Goal: Information Seeking & Learning: Learn about a topic

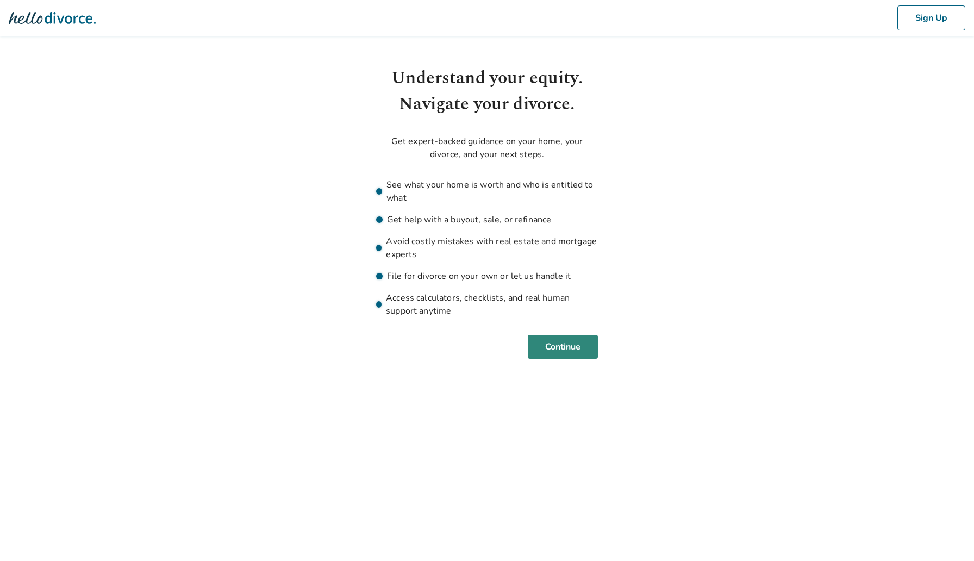
click at [587, 346] on button "Continue" at bounding box center [563, 347] width 70 height 24
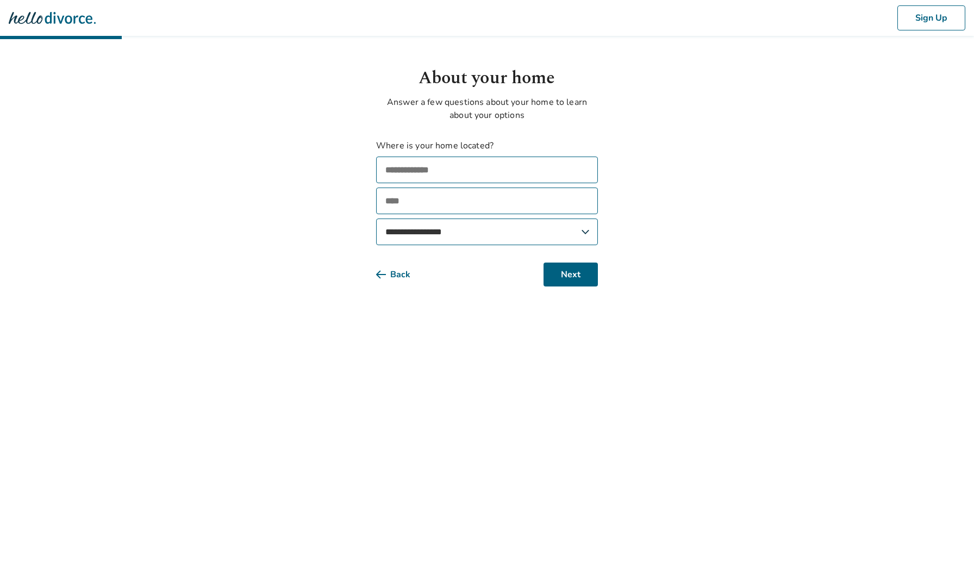
click at [496, 167] on input "text" at bounding box center [487, 170] width 222 height 27
type input "**********"
click at [538, 231] on select "**********" at bounding box center [487, 232] width 222 height 27
select select "**"
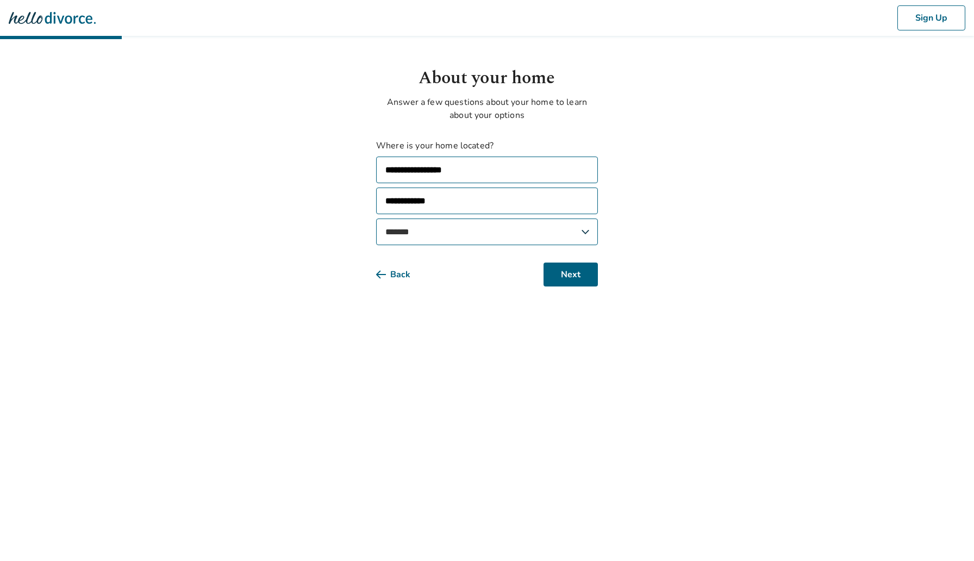
click at [376, 219] on select "**********" at bounding box center [487, 232] width 222 height 27
click at [556, 268] on button "Next" at bounding box center [571, 275] width 54 height 24
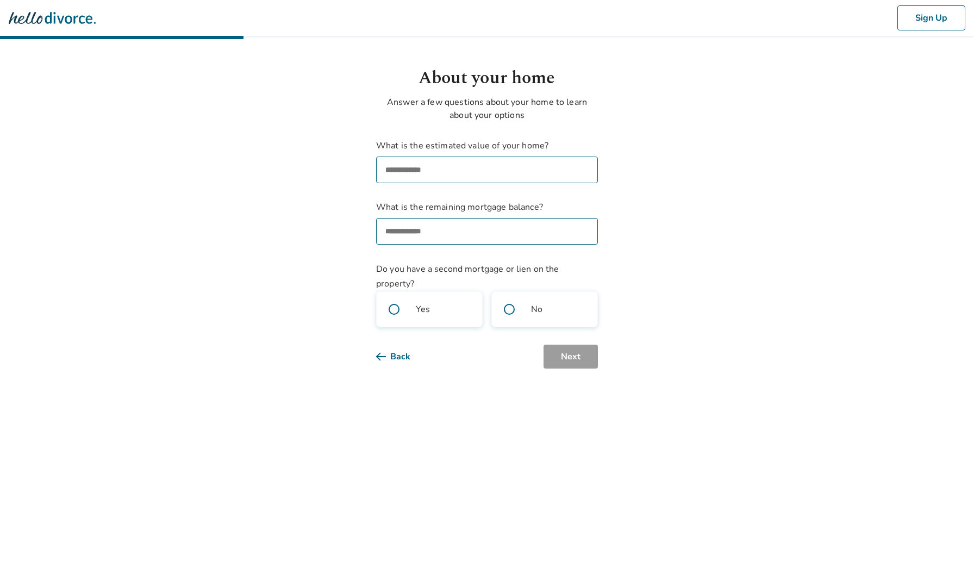
click at [451, 174] on input "What is the estimated value of your home?" at bounding box center [487, 170] width 222 height 27
type input "********"
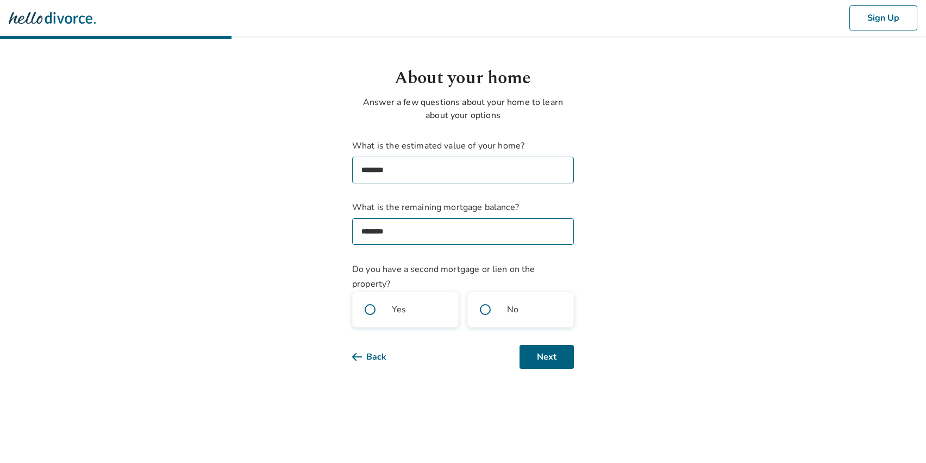
drag, startPoint x: 396, startPoint y: 231, endPoint x: 367, endPoint y: 233, distance: 29.4
click at [366, 235] on input "********" at bounding box center [463, 231] width 222 height 27
click at [373, 307] on span at bounding box center [370, 309] width 35 height 35
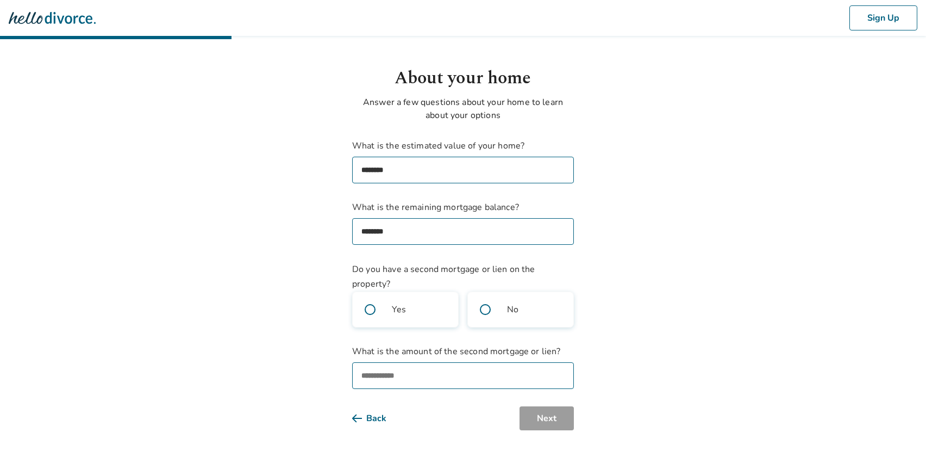
drag, startPoint x: 403, startPoint y: 229, endPoint x: 366, endPoint y: 234, distance: 37.8
click at [366, 234] on input "********" at bounding box center [463, 231] width 222 height 27
type input "********"
click at [401, 375] on input "What is the amount of the second mortgage or lien?" at bounding box center [463, 375] width 222 height 27
type input "*******"
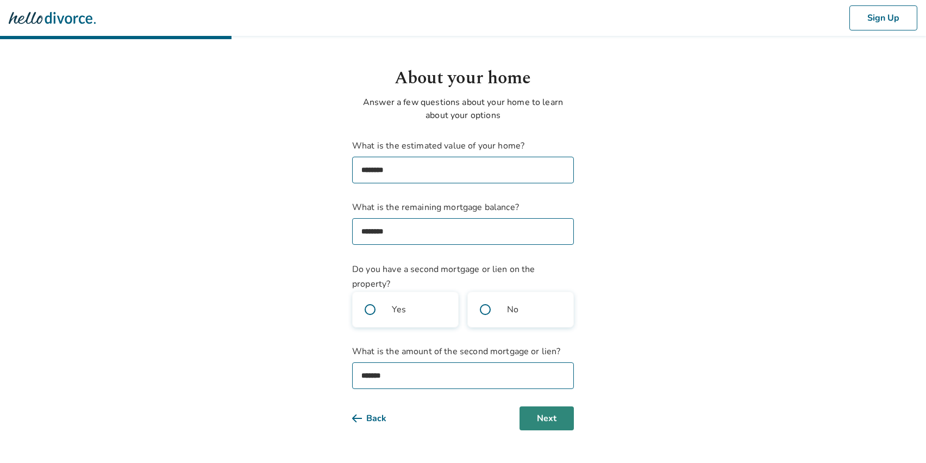
click at [557, 410] on button "Next" at bounding box center [547, 418] width 54 height 24
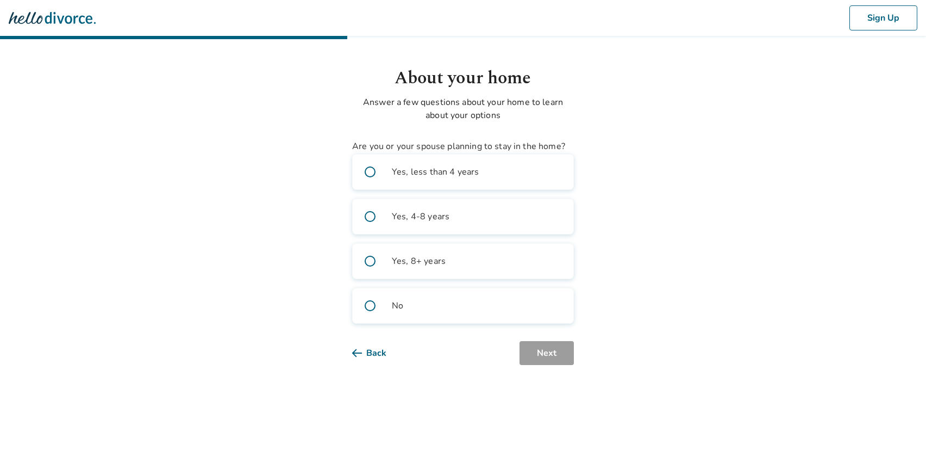
click at [366, 263] on span at bounding box center [370, 261] width 35 height 35
click at [547, 347] on button "Next" at bounding box center [547, 353] width 54 height 24
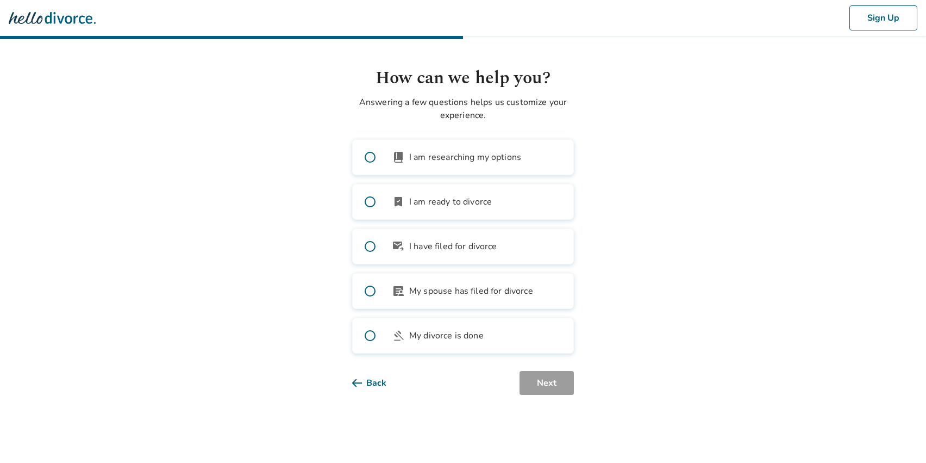
click at [357, 289] on span at bounding box center [370, 290] width 35 height 35
click at [370, 291] on span at bounding box center [370, 290] width 35 height 35
click at [545, 389] on button "Next" at bounding box center [547, 383] width 54 height 24
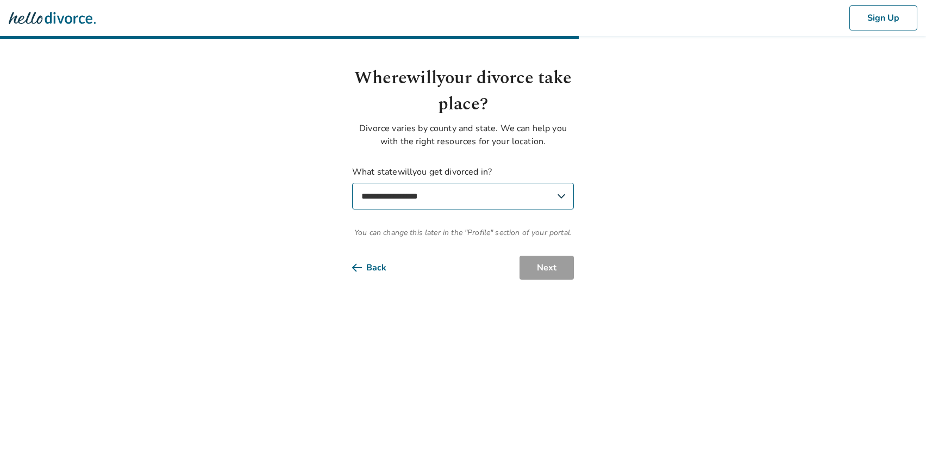
click at [440, 201] on select "**********" at bounding box center [463, 196] width 222 height 27
select select "**"
click at [352, 183] on select "**********" at bounding box center [463, 196] width 222 height 27
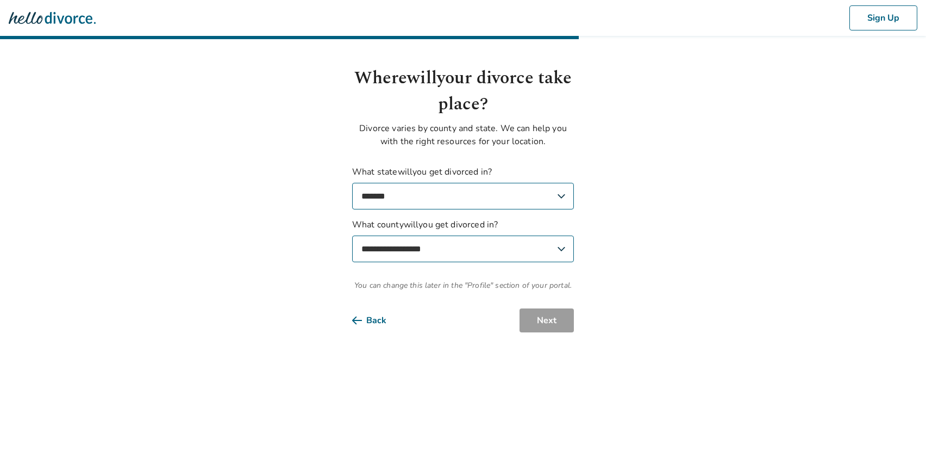
click at [499, 245] on select "**********" at bounding box center [463, 248] width 222 height 27
select select "*****"
click at [352, 235] on select "**********" at bounding box center [463, 248] width 222 height 27
click at [549, 312] on button "Next" at bounding box center [547, 320] width 54 height 24
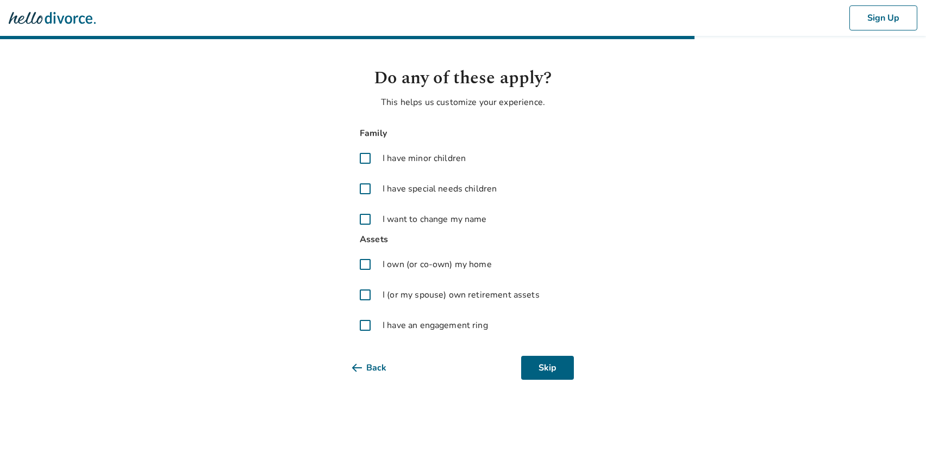
click at [371, 154] on span at bounding box center [365, 158] width 26 height 26
click at [363, 261] on span at bounding box center [365, 264] width 26 height 26
click at [361, 291] on span at bounding box center [365, 295] width 26 height 26
click at [363, 314] on span at bounding box center [365, 325] width 26 height 26
click at [564, 372] on button "Next" at bounding box center [547, 368] width 54 height 24
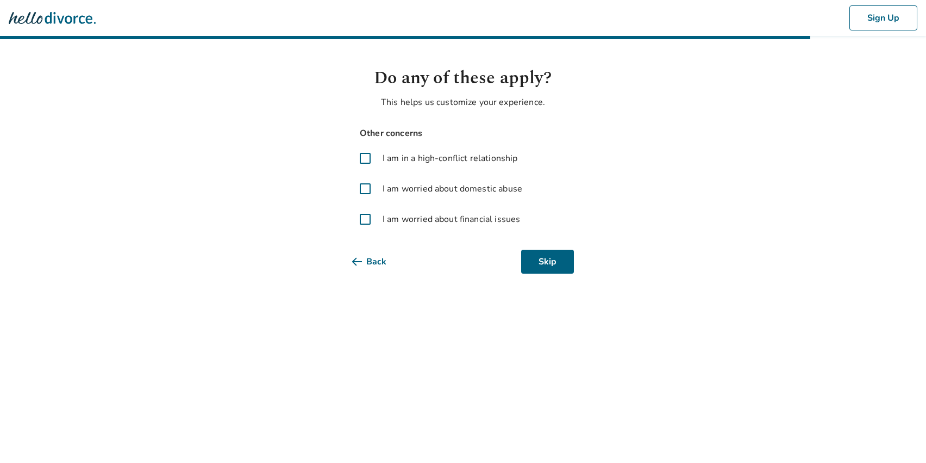
click at [370, 219] on span at bounding box center [365, 219] width 26 height 26
click at [568, 277] on html "Sign Up Do any of these apply? This helps us customize your experience. Other c…" at bounding box center [463, 150] width 926 height 300
click at [566, 265] on button "Next" at bounding box center [547, 262] width 54 height 24
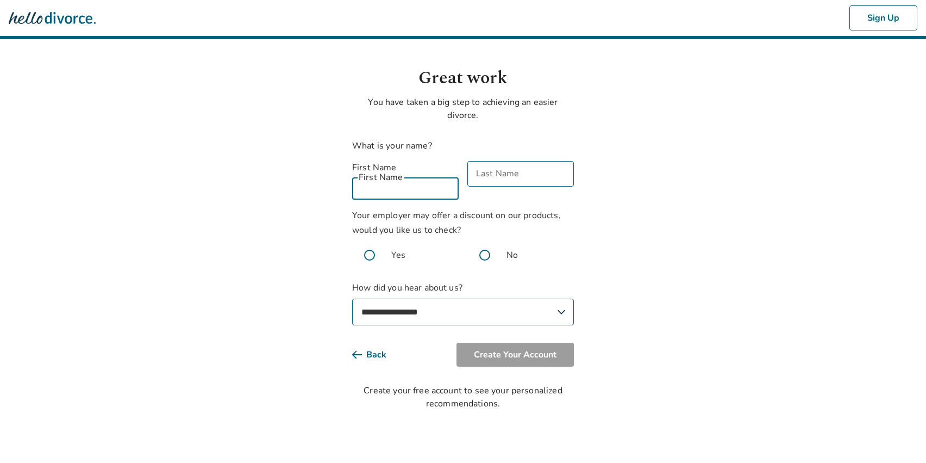
click at [402, 174] on input "First Name" at bounding box center [405, 187] width 107 height 26
type input "******"
type input "*******"
click at [475, 248] on span at bounding box center [485, 255] width 35 height 35
click at [472, 300] on select "**********" at bounding box center [463, 311] width 222 height 27
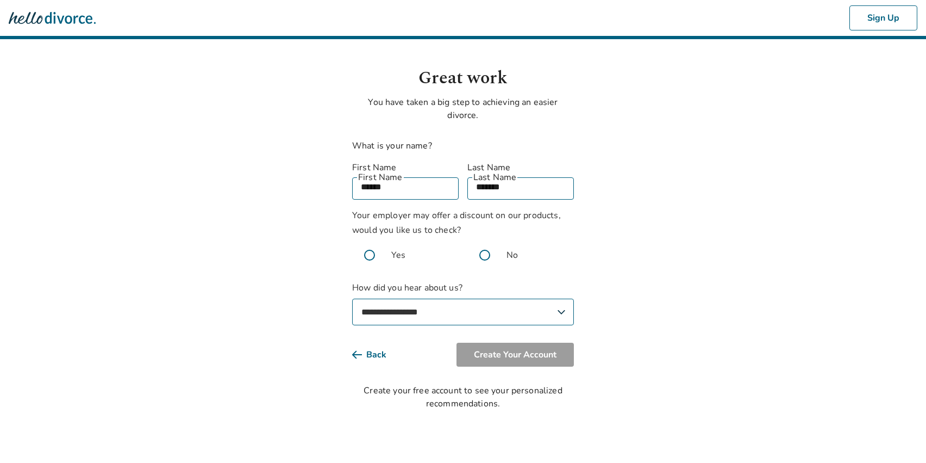
select select "**********"
click at [352, 298] on select "**********" at bounding box center [463, 311] width 222 height 27
click at [539, 348] on button "Create Your Account" at bounding box center [515, 355] width 117 height 24
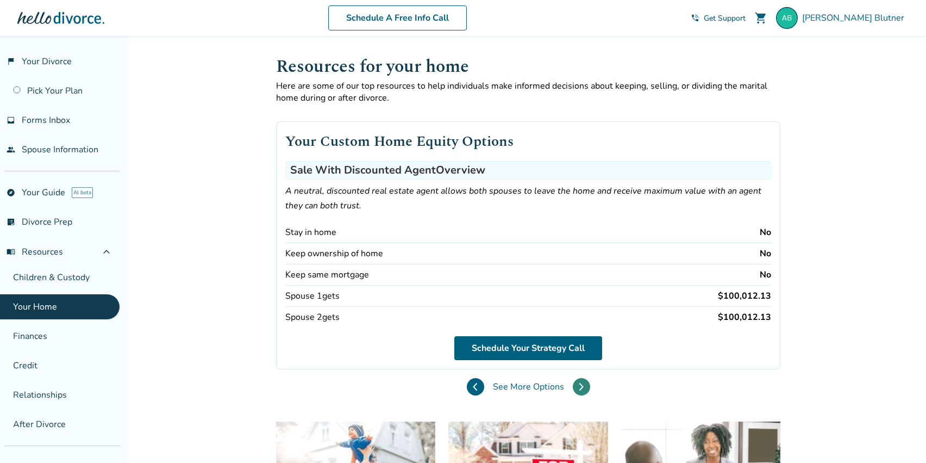
click at [583, 383] on button at bounding box center [581, 386] width 17 height 17
click at [585, 384] on button at bounding box center [581, 386] width 17 height 17
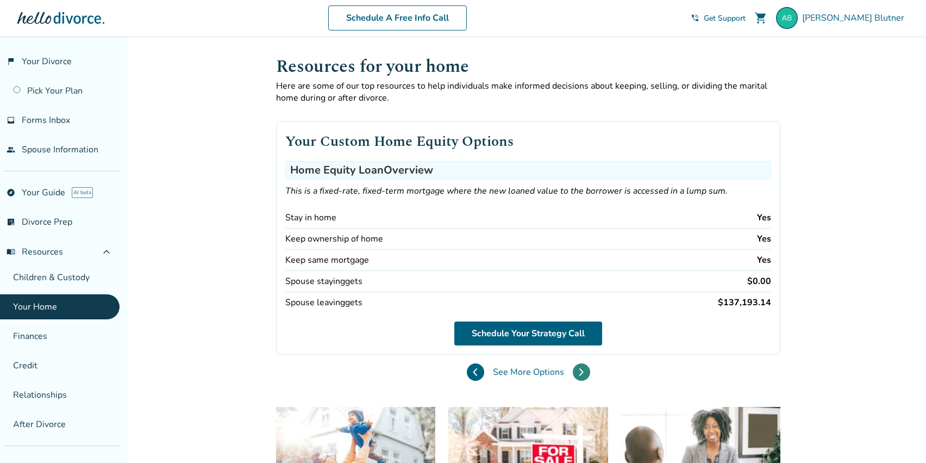
click at [584, 369] on button at bounding box center [581, 371] width 17 height 17
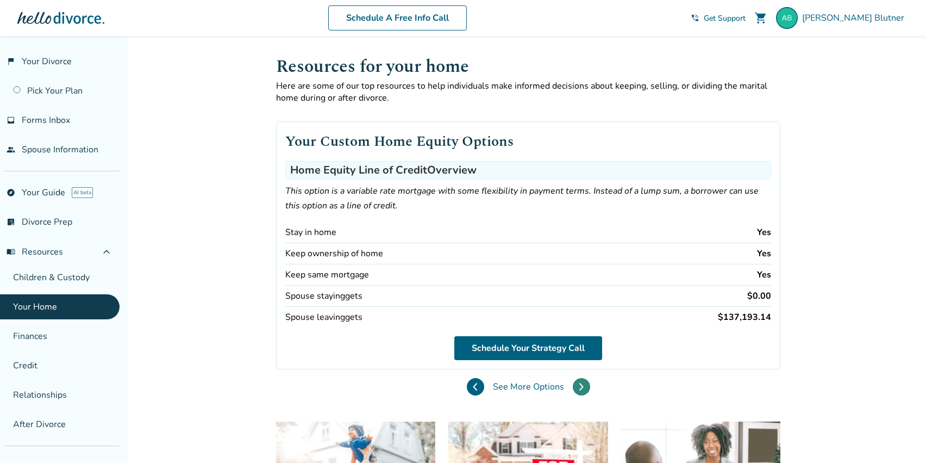
click at [584, 385] on button at bounding box center [581, 386] width 17 height 17
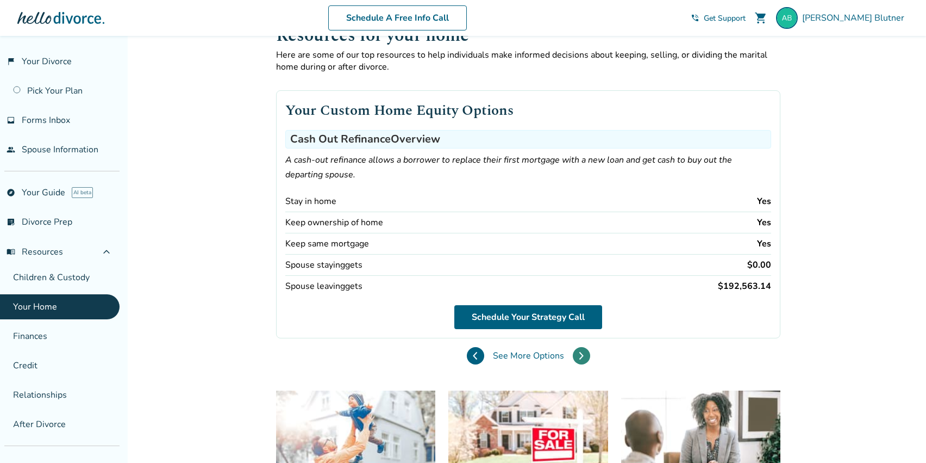
scroll to position [35, 0]
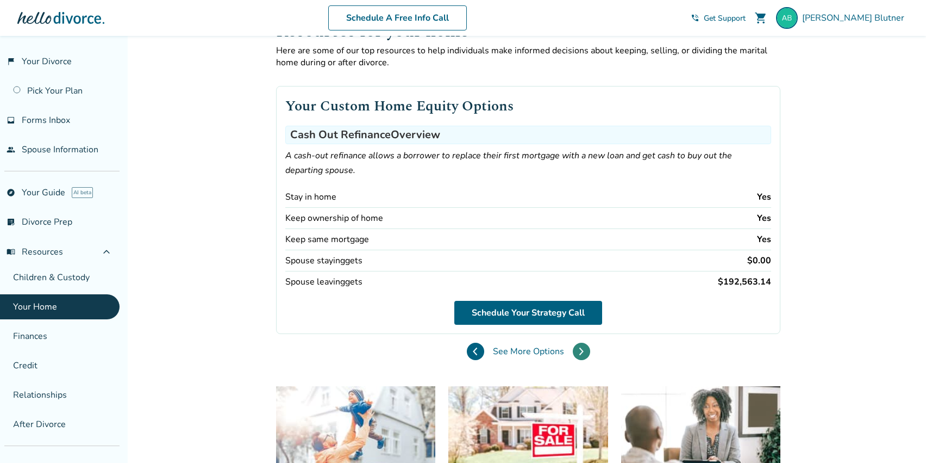
click at [578, 354] on button at bounding box center [581, 351] width 17 height 17
click at [480, 353] on button at bounding box center [475, 351] width 17 height 17
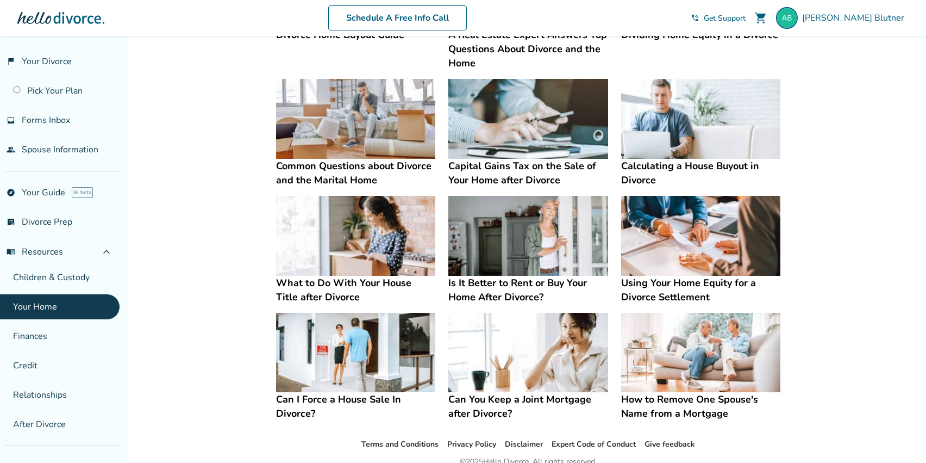
scroll to position [472, 0]
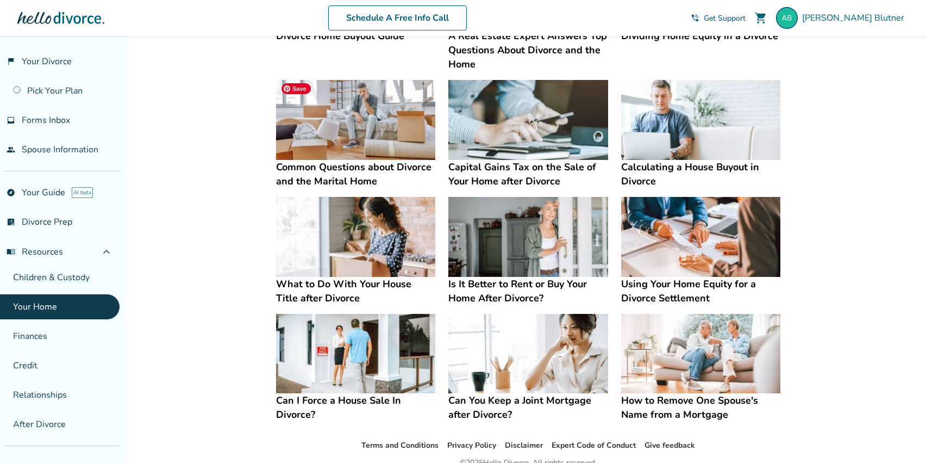
click at [333, 136] on img at bounding box center [355, 120] width 159 height 80
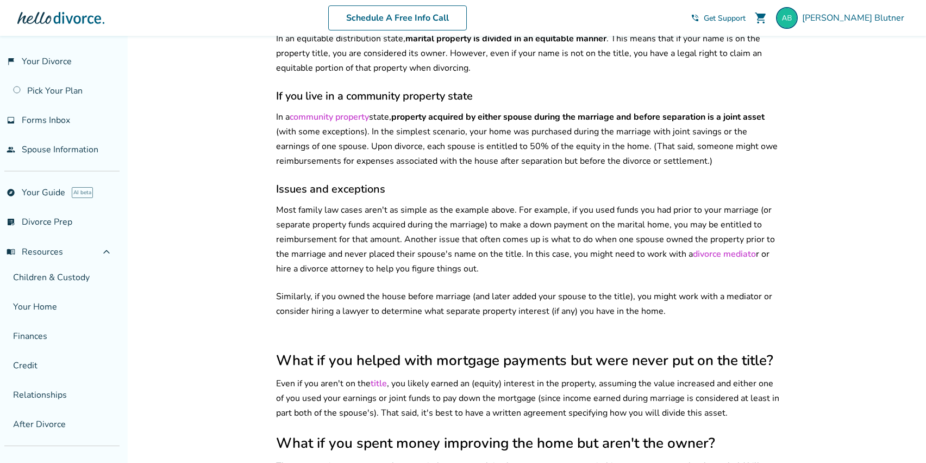
scroll to position [711, 0]
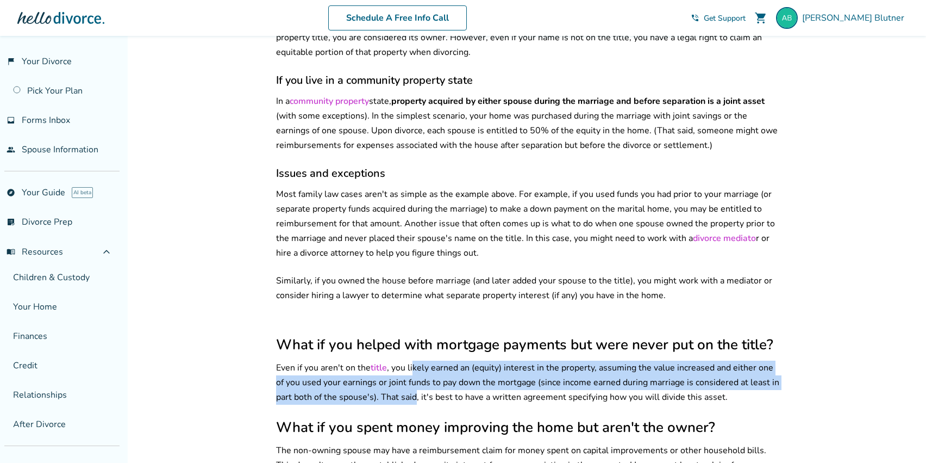
drag, startPoint x: 414, startPoint y: 354, endPoint x: 414, endPoint y: 387, distance: 32.6
click at [414, 387] on p "Even if you aren't on the title , you likely earned an (equity) interest in the…" at bounding box center [528, 382] width 505 height 44
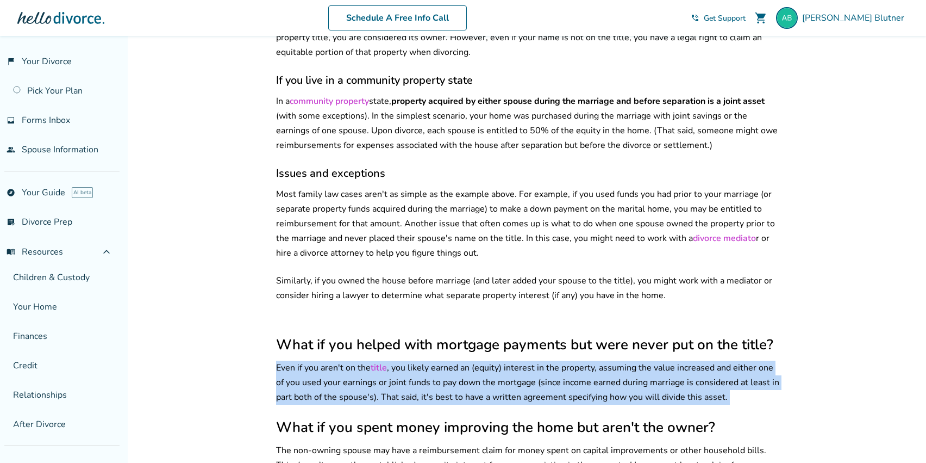
drag, startPoint x: 422, startPoint y: 393, endPoint x: 422, endPoint y: 350, distance: 43.5
click at [422, 350] on div "Common questions about the marital home Who has an interest in the home? If you…" at bounding box center [528, 135] width 505 height 1222
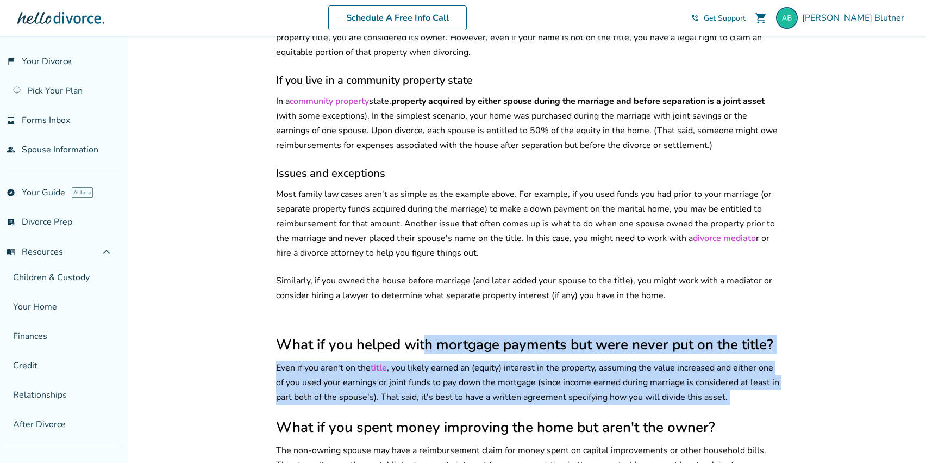
drag, startPoint x: 426, startPoint y: 340, endPoint x: 426, endPoint y: 393, distance: 52.7
click at [426, 393] on div "Common questions about the marital home Who has an interest in the home? If you…" at bounding box center [528, 135] width 505 height 1222
drag, startPoint x: 441, startPoint y: 394, endPoint x: 445, endPoint y: 326, distance: 67.5
click at [445, 326] on div "Common questions about the marital home Who has an interest in the home? If you…" at bounding box center [528, 135] width 505 height 1222
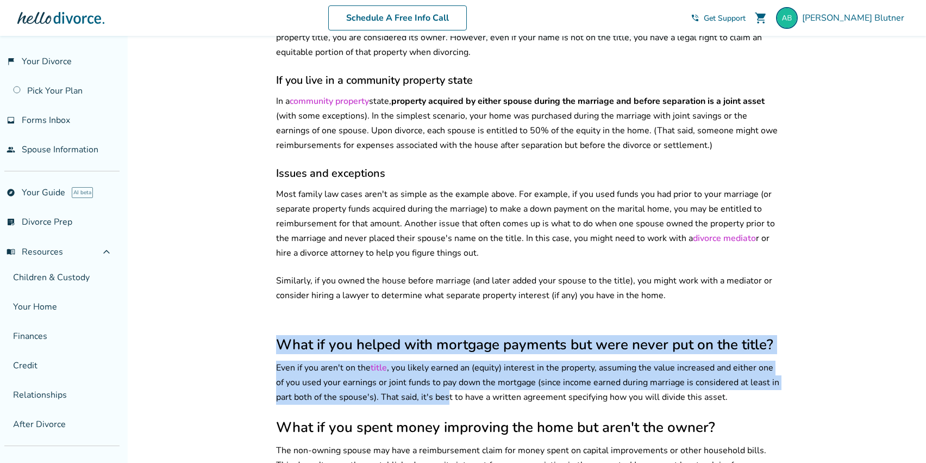
drag, startPoint x: 451, startPoint y: 313, endPoint x: 449, endPoint y: 382, distance: 69.1
click at [449, 382] on div "Common questions about the marital home Who has an interest in the home? If you…" at bounding box center [528, 135] width 505 height 1222
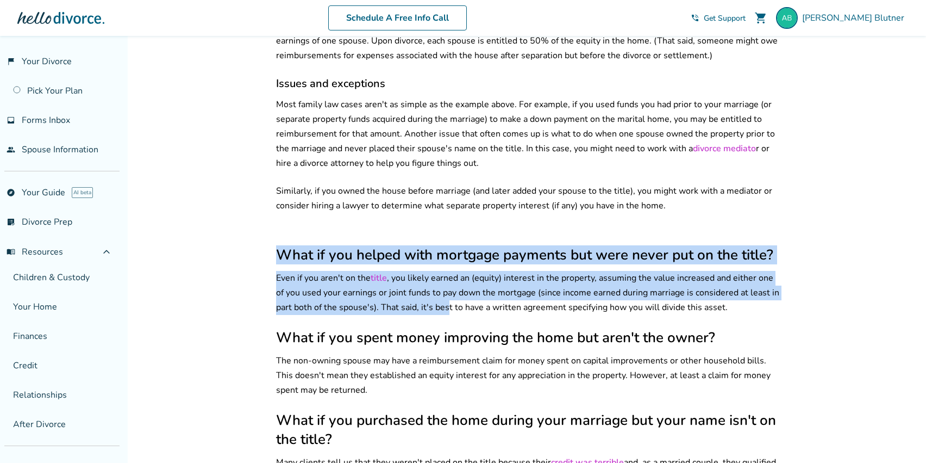
scroll to position [801, 0]
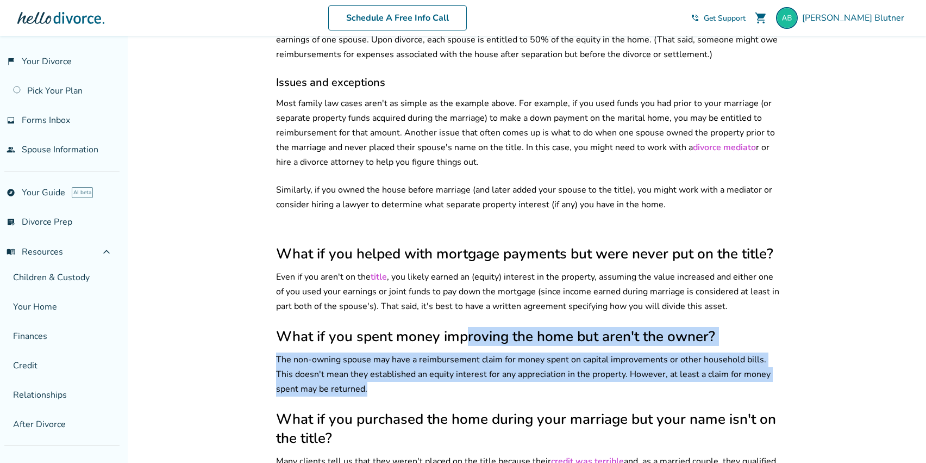
drag, startPoint x: 449, startPoint y: 382, endPoint x: 465, endPoint y: 326, distance: 58.3
click at [465, 326] on div "Common questions about the marital home Who has an interest in the home? If you…" at bounding box center [528, 44] width 505 height 1222
drag, startPoint x: 472, startPoint y: 310, endPoint x: 469, endPoint y: 382, distance: 71.8
click at [470, 387] on div "Common questions about the marital home Who has an interest in the home? If you…" at bounding box center [528, 44] width 505 height 1222
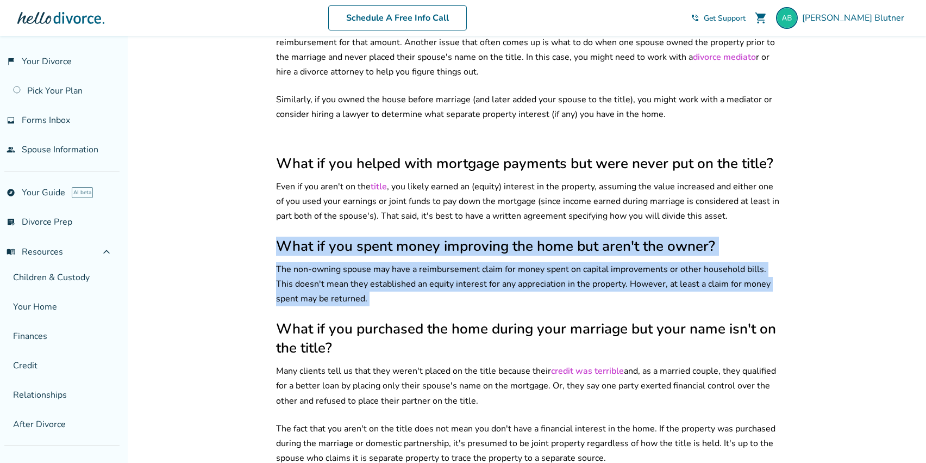
scroll to position [896, 0]
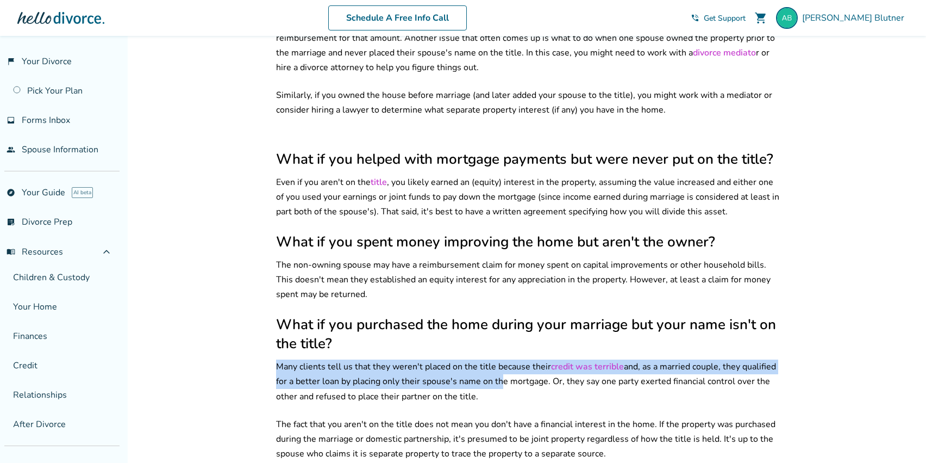
drag, startPoint x: 497, startPoint y: 373, endPoint x: 489, endPoint y: 343, distance: 32.0
drag, startPoint x: 491, startPoint y: 331, endPoint x: 483, endPoint y: 387, distance: 56.0
drag, startPoint x: 493, startPoint y: 381, endPoint x: 470, endPoint y: 404, distance: 33.1
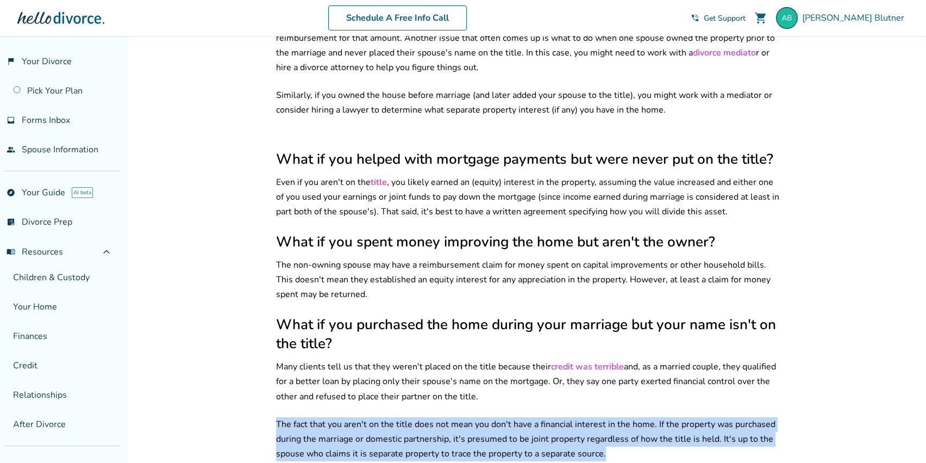
drag, startPoint x: 631, startPoint y: 442, endPoint x: 628, endPoint y: 393, distance: 49.0
drag, startPoint x: 628, startPoint y: 393, endPoint x: 628, endPoint y: 451, distance: 57.6
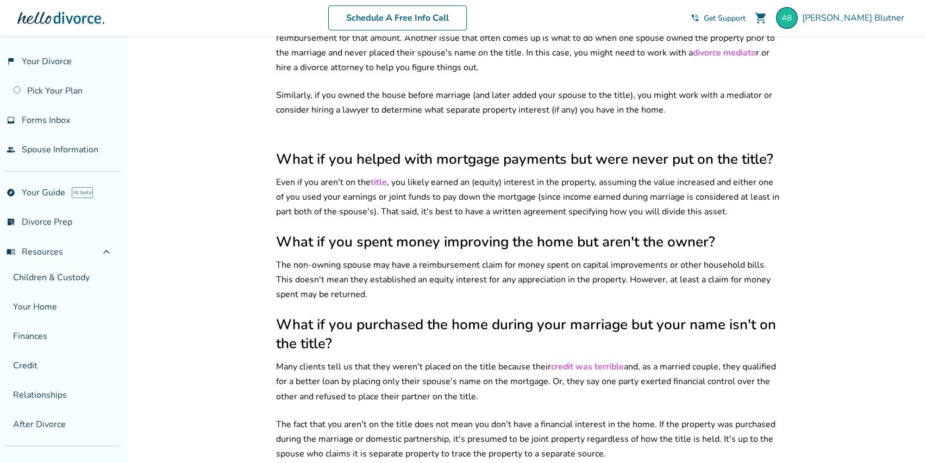
click at [634, 420] on p "The fact that you aren't on the title does not mean you don't have a financial …" at bounding box center [528, 439] width 505 height 44
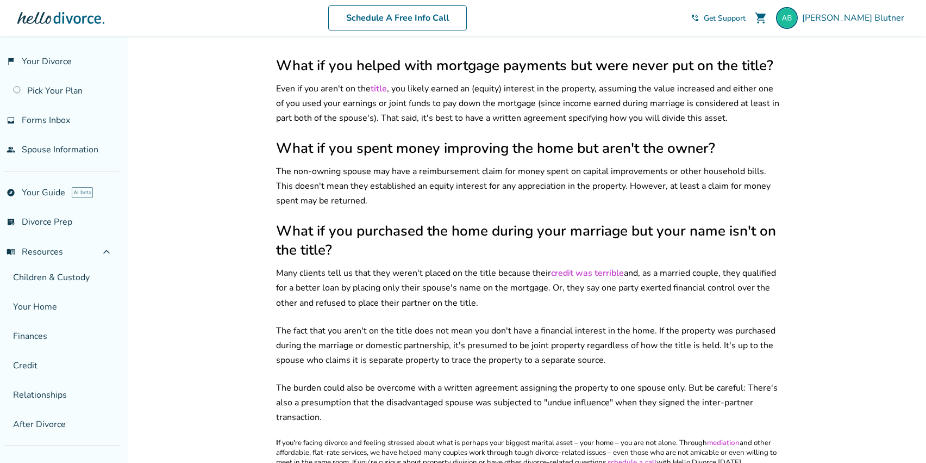
scroll to position [999, 0]
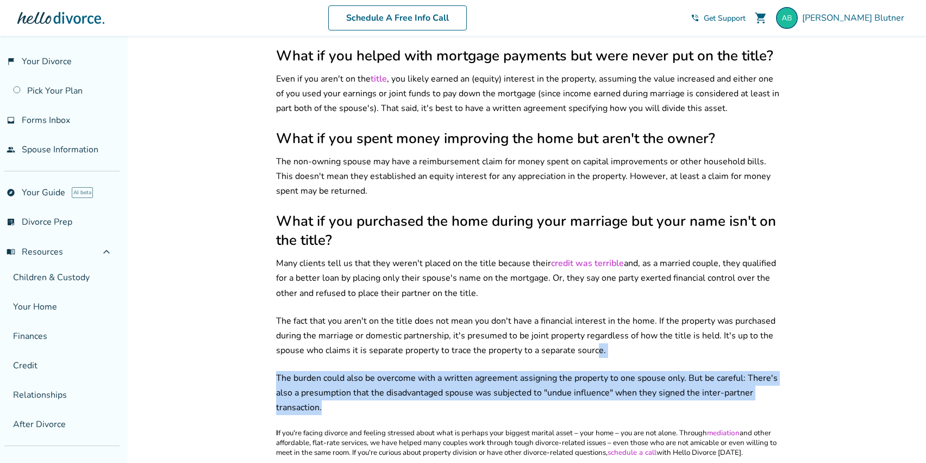
drag, startPoint x: 591, startPoint y: 381, endPoint x: 596, endPoint y: 344, distance: 37.8
drag, startPoint x: 597, startPoint y: 347, endPoint x: 597, endPoint y: 410, distance: 63.1
drag, startPoint x: 609, startPoint y: 405, endPoint x: 614, endPoint y: 356, distance: 49.7
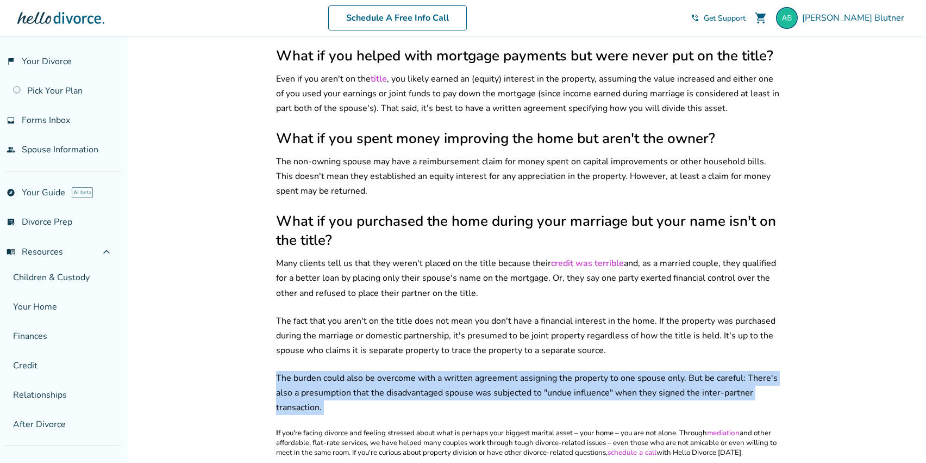
drag, startPoint x: 621, startPoint y: 351, endPoint x: 618, endPoint y: 381, distance: 30.6
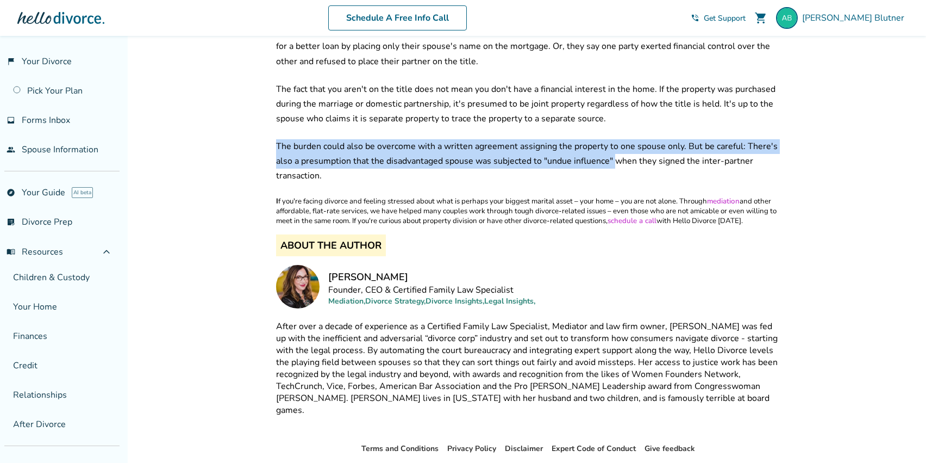
scroll to position [1261, 0]
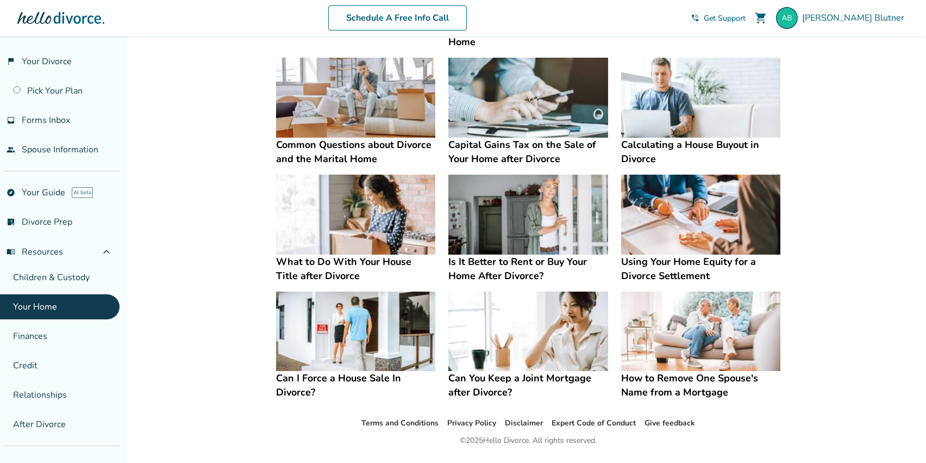
scroll to position [522, 0]
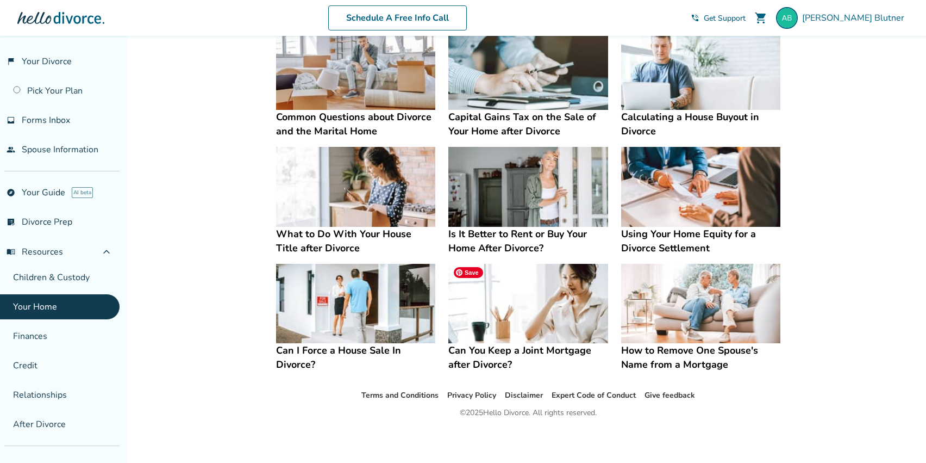
click at [519, 293] on img at bounding box center [528, 304] width 159 height 80
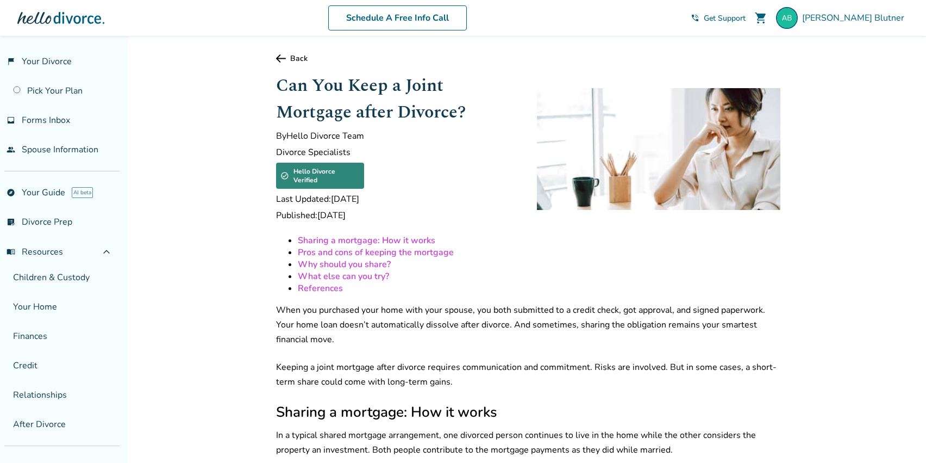
drag, startPoint x: 506, startPoint y: 330, endPoint x: 522, endPoint y: 281, distance: 51.4
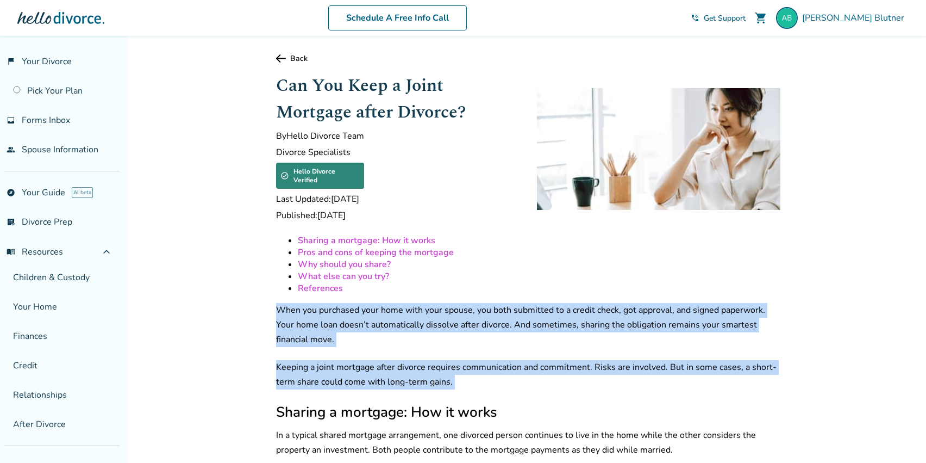
drag, startPoint x: 522, startPoint y: 296, endPoint x: 533, endPoint y: 378, distance: 82.8
drag, startPoint x: 540, startPoint y: 378, endPoint x: 540, endPoint y: 335, distance: 43.0
drag, startPoint x: 541, startPoint y: 341, endPoint x: 543, endPoint y: 382, distance: 40.2
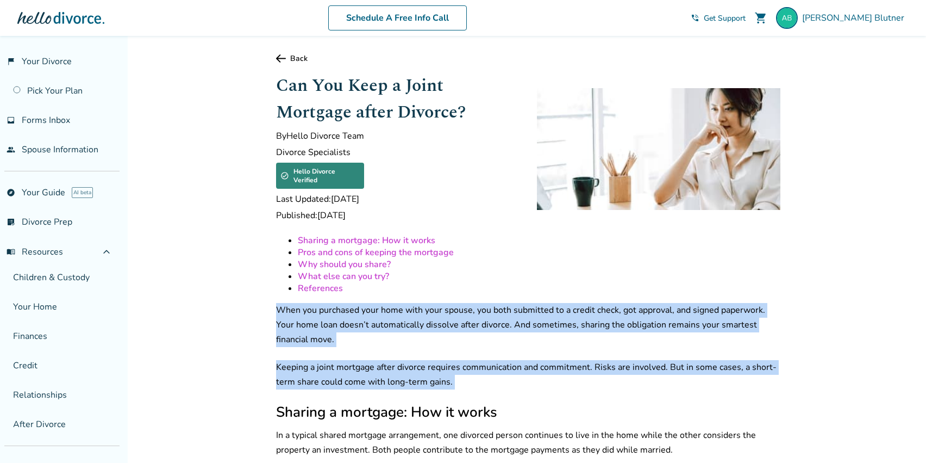
drag, startPoint x: 545, startPoint y: 352, endPoint x: 541, endPoint y: 328, distance: 24.8
drag, startPoint x: 545, startPoint y: 325, endPoint x: 552, endPoint y: 278, distance: 47.7
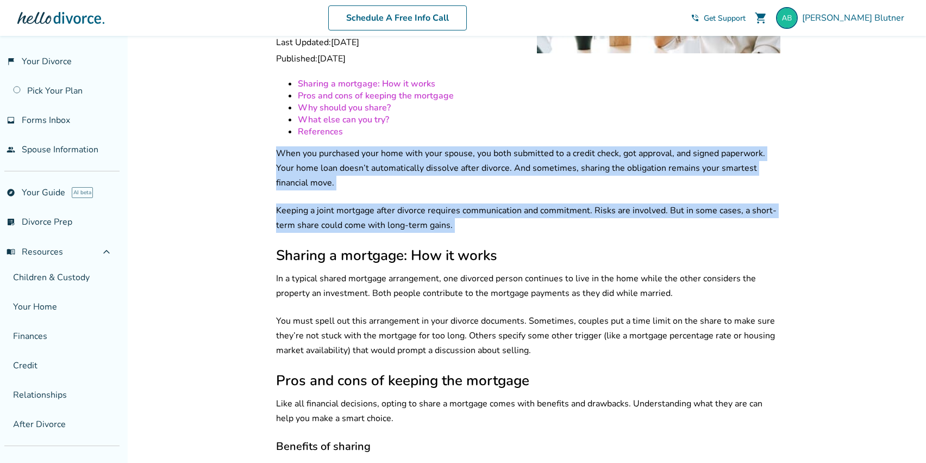
scroll to position [184, 0]
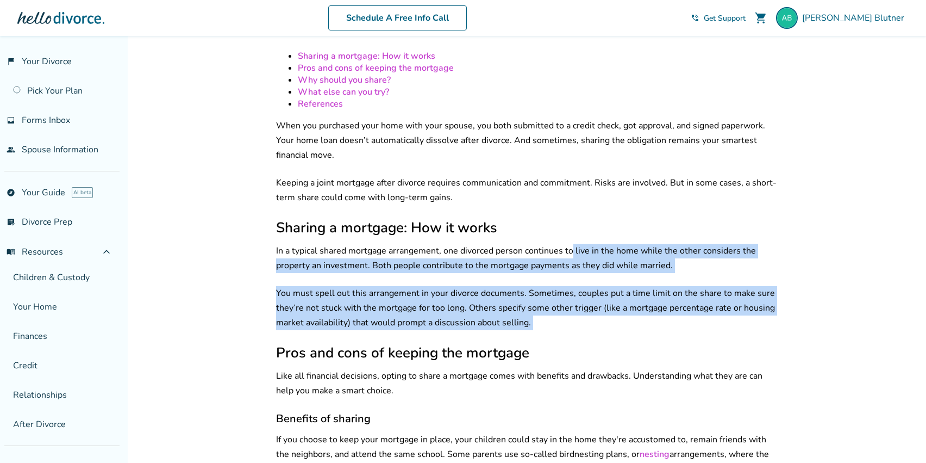
drag, startPoint x: 572, startPoint y: 236, endPoint x: 589, endPoint y: 327, distance: 92.9
drag, startPoint x: 592, startPoint y: 323, endPoint x: 592, endPoint y: 210, distance: 113.1
drag, startPoint x: 596, startPoint y: 215, endPoint x: 596, endPoint y: 308, distance: 92.4
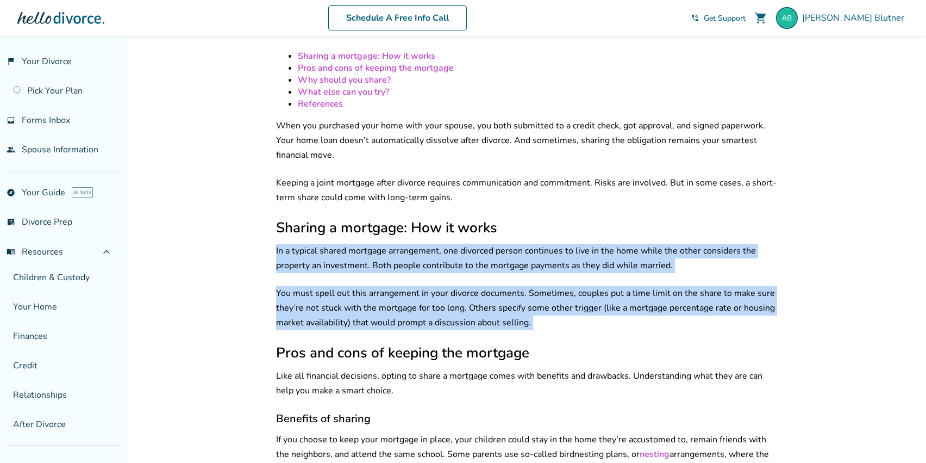
drag, startPoint x: 600, startPoint y: 314, endPoint x: 619, endPoint y: 268, distance: 49.7
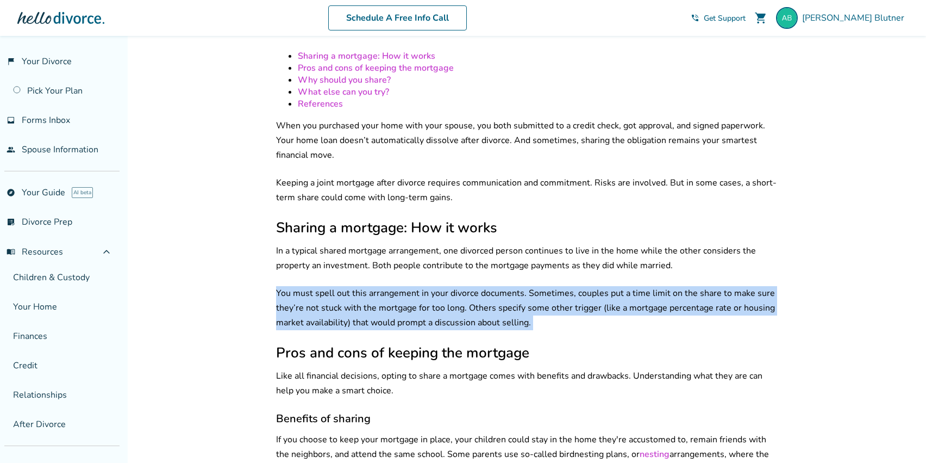
drag, startPoint x: 620, startPoint y: 281, endPoint x: 617, endPoint y: 326, distance: 45.3
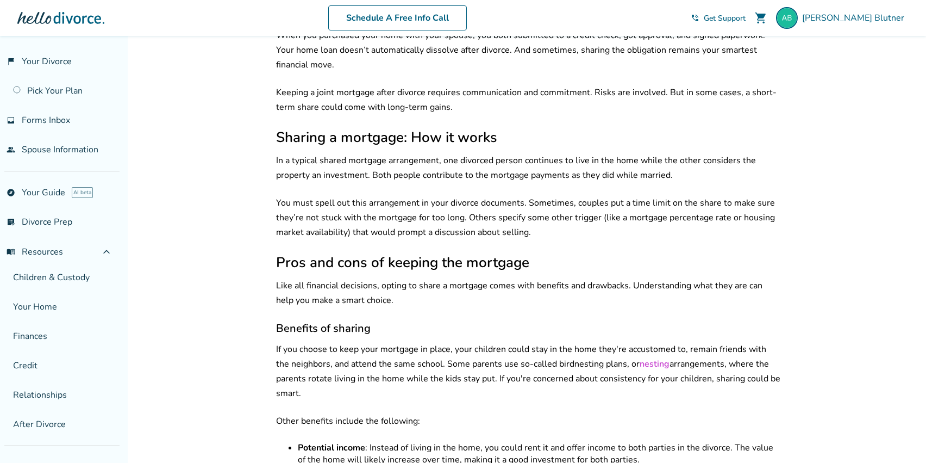
scroll to position [283, 0]
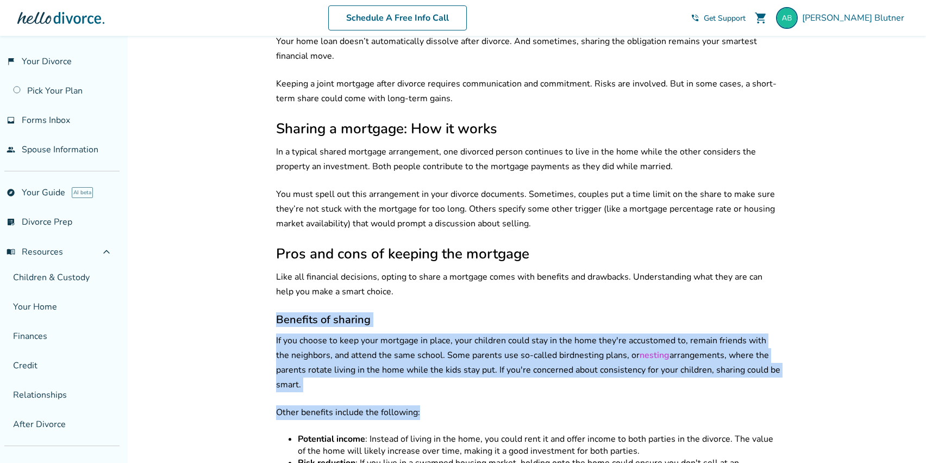
drag, startPoint x: 549, startPoint y: 413, endPoint x: 565, endPoint y: 294, distance: 120.2
drag, startPoint x: 575, startPoint y: 279, endPoint x: 566, endPoint y: 372, distance: 93.3
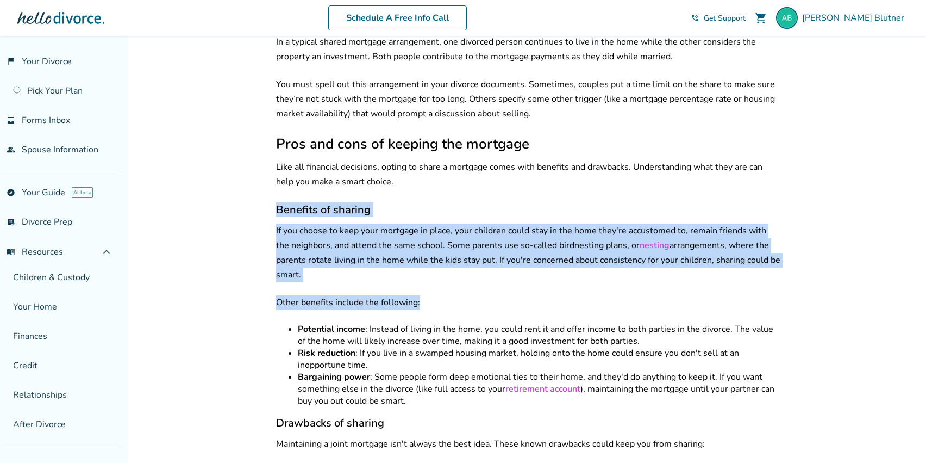
scroll to position [412, 0]
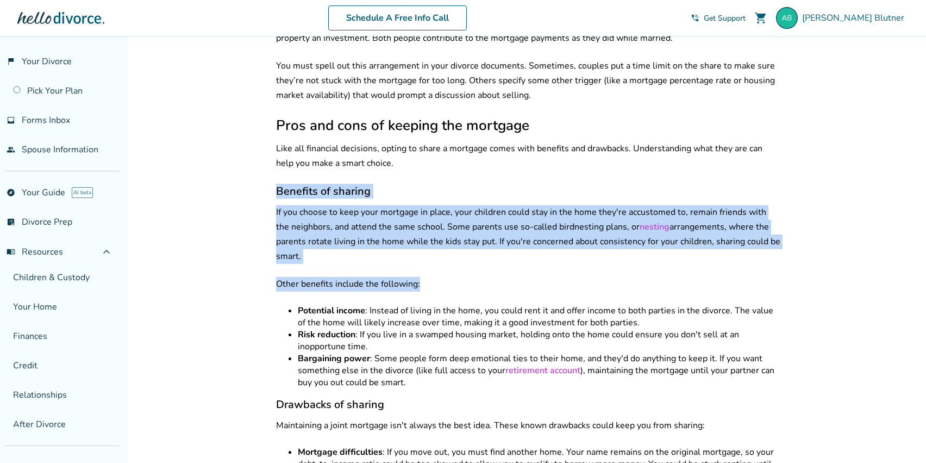
drag, startPoint x: 587, startPoint y: 284, endPoint x: 565, endPoint y: 372, distance: 90.8
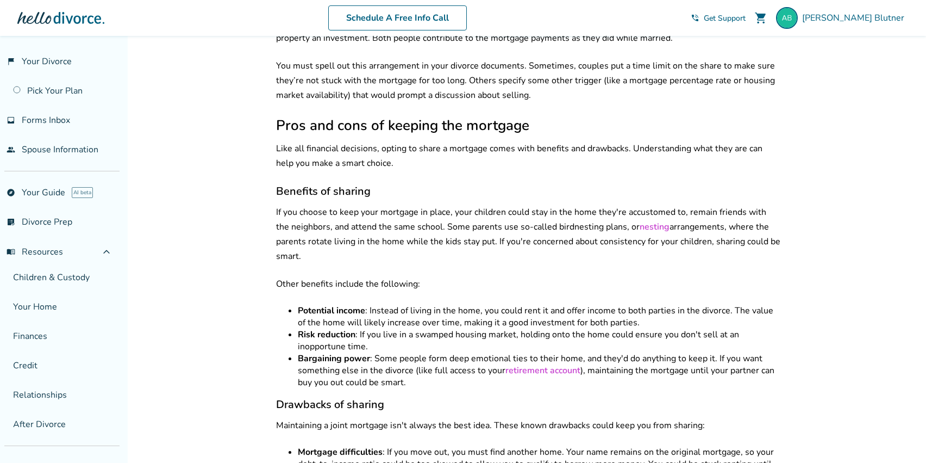
drag
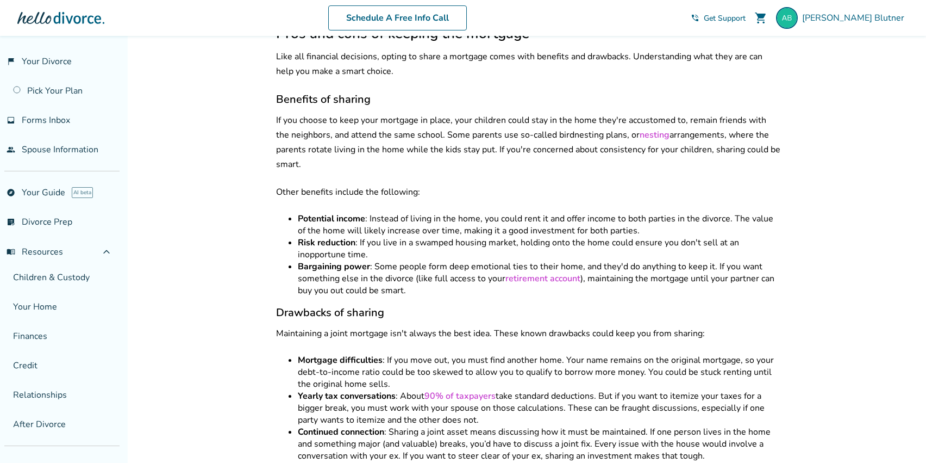
scroll to position [507, 0]
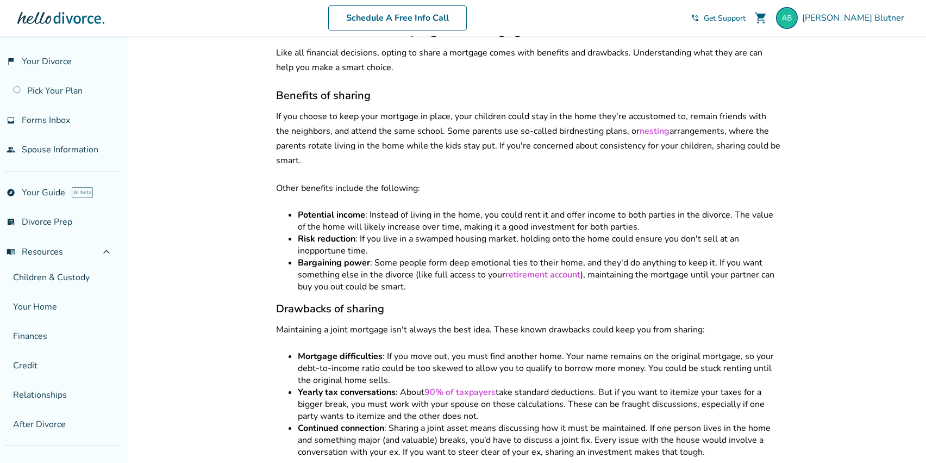
drag, startPoint x: 477, startPoint y: 335, endPoint x: 477, endPoint y: 365, distance: 29.9
click at [477, 365] on div "Sharing a mortgage: How it works Pros and cons of keeping the mortgage Why shou…" at bounding box center [528, 400] width 505 height 1347
drag, startPoint x: 488, startPoint y: 365, endPoint x: 483, endPoint y: 328, distance: 37.2
click at [483, 328] on div "Sharing a mortgage: How it works Pros and cons of keeping the mortgage Why shou…" at bounding box center [528, 400] width 505 height 1347
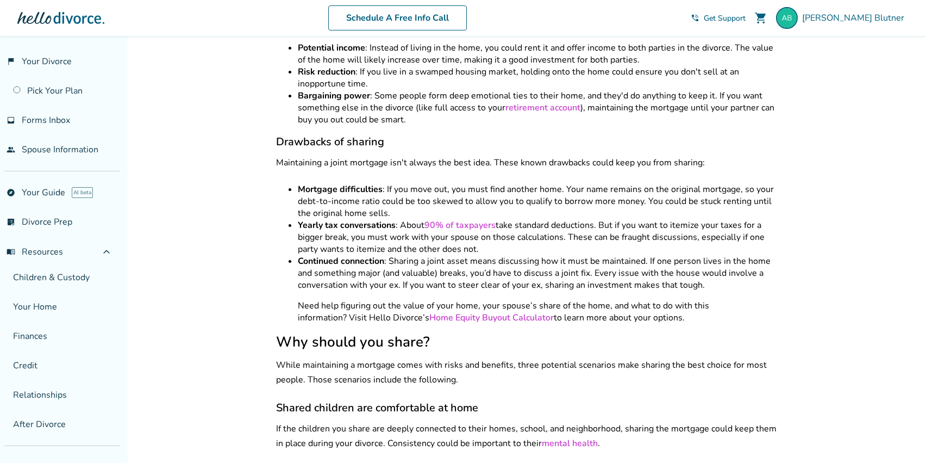
scroll to position [720, 0]
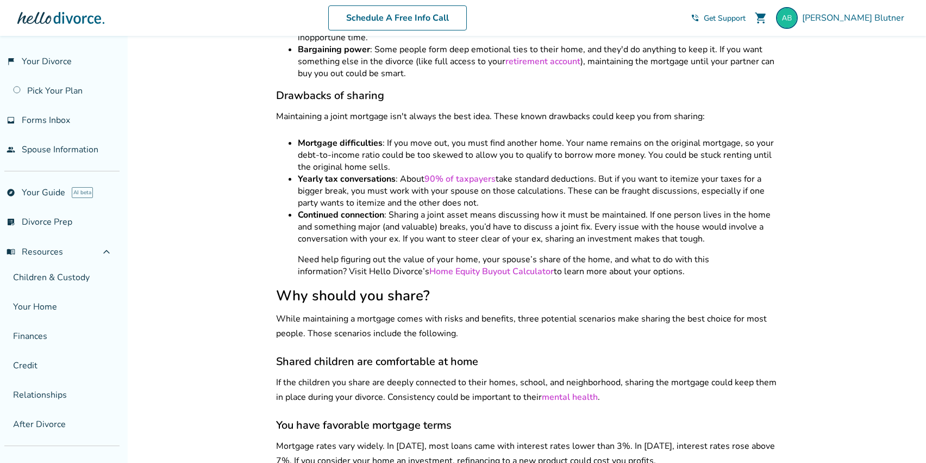
drag, startPoint x: 547, startPoint y: 345, endPoint x: 538, endPoint y: 381, distance: 37.1
click at [538, 383] on div "Sharing a mortgage: How it works Pros and cons of keeping the mortgage Why shou…" at bounding box center [528, 187] width 505 height 1347
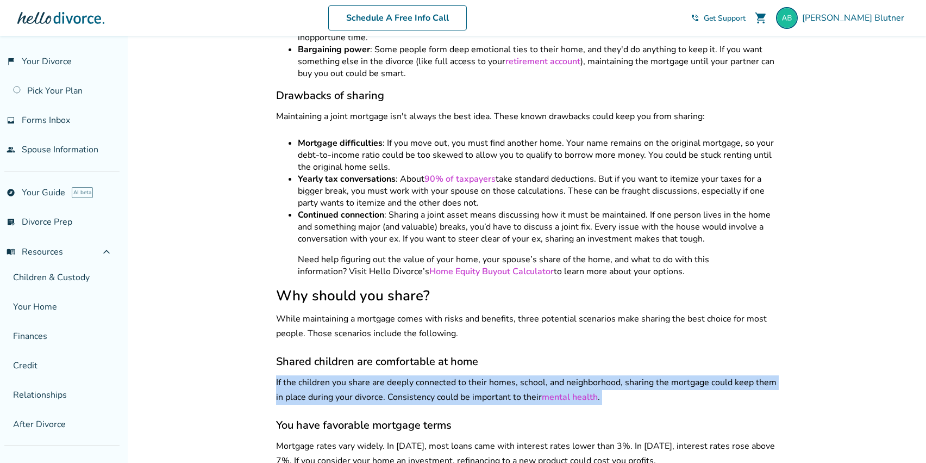
drag, startPoint x: 547, startPoint y: 357, endPoint x: 540, endPoint y: 393, distance: 36.6
click at [540, 393] on div "Sharing a mortgage: How it works Pros and cons of keeping the mortgage Why shou…" at bounding box center [528, 187] width 505 height 1347
click at [540, 391] on div "Sharing a mortgage: How it works Pros and cons of keeping the mortgage Why shou…" at bounding box center [528, 187] width 505 height 1347
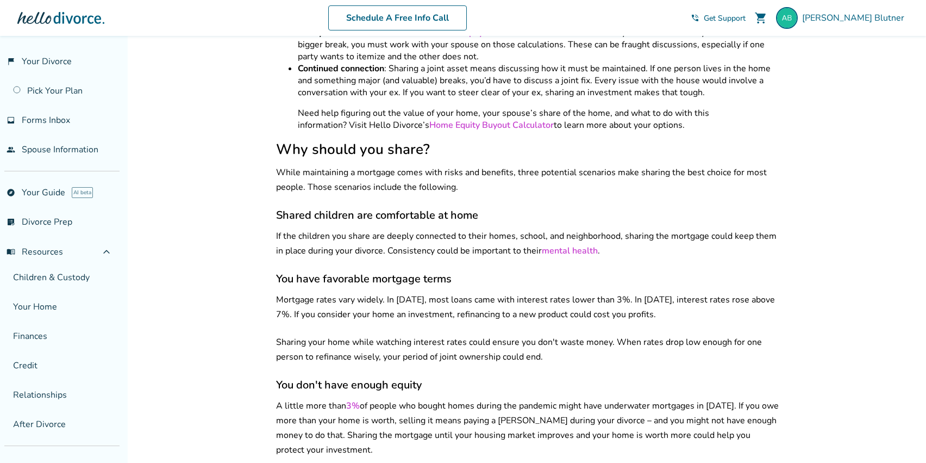
scroll to position [974, 0]
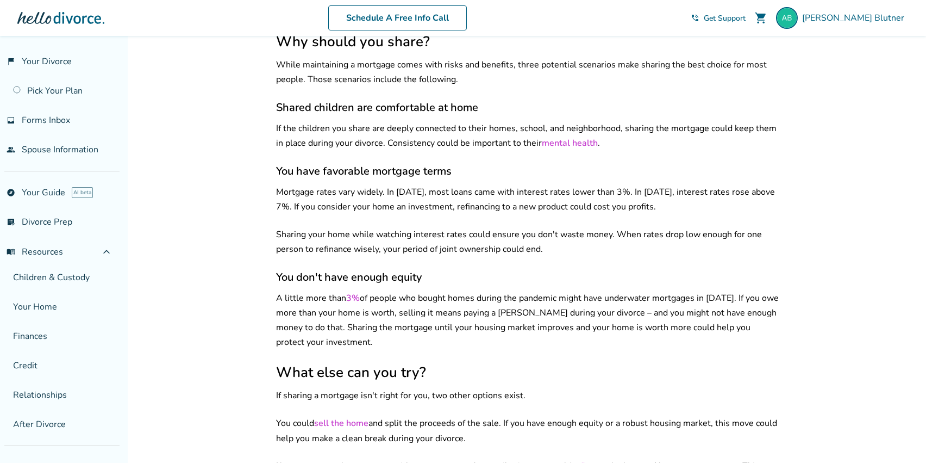
drag, startPoint x: 546, startPoint y: 228, endPoint x: 537, endPoint y: 206, distance: 24.1
drag, startPoint x: 540, startPoint y: 206, endPoint x: 548, endPoint y: 233, distance: 28.4
drag, startPoint x: 550, startPoint y: 232, endPoint x: 539, endPoint y: 195, distance: 39.1
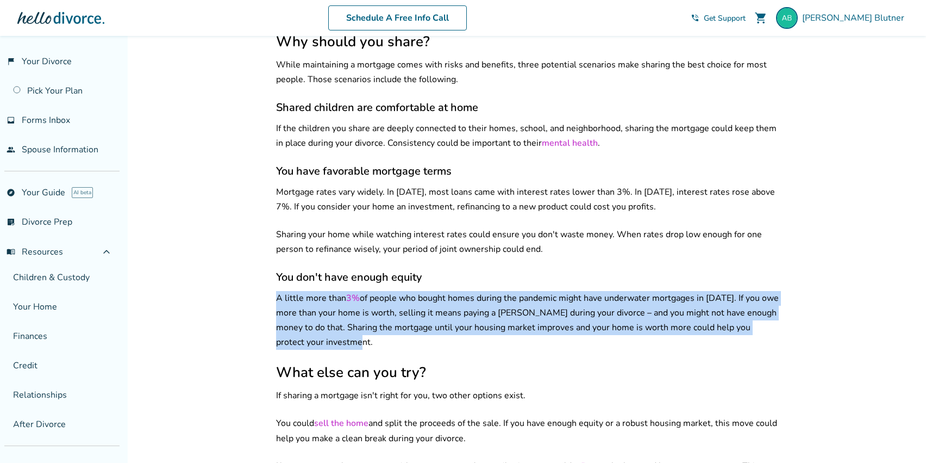
drag, startPoint x: 519, startPoint y: 324, endPoint x: 516, endPoint y: 267, distance: 56.6
drag, startPoint x: 516, startPoint y: 266, endPoint x: 514, endPoint y: 333, distance: 67.5
drag, startPoint x: 514, startPoint y: 333, endPoint x: 514, endPoint y: 256, distance: 77.7
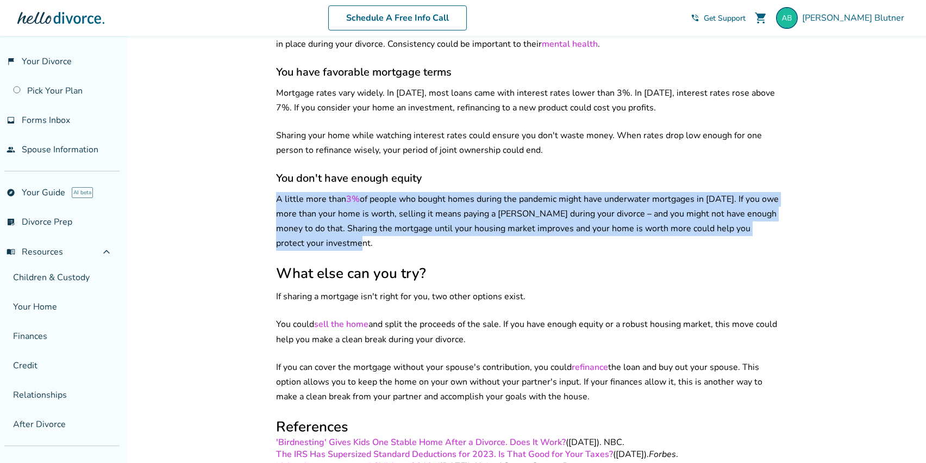
scroll to position [1072, 0]
drag, startPoint x: 499, startPoint y: 324, endPoint x: 499, endPoint y: 298, distance: 25.6
drag, startPoint x: 510, startPoint y: 298, endPoint x: 510, endPoint y: 329, distance: 31.0
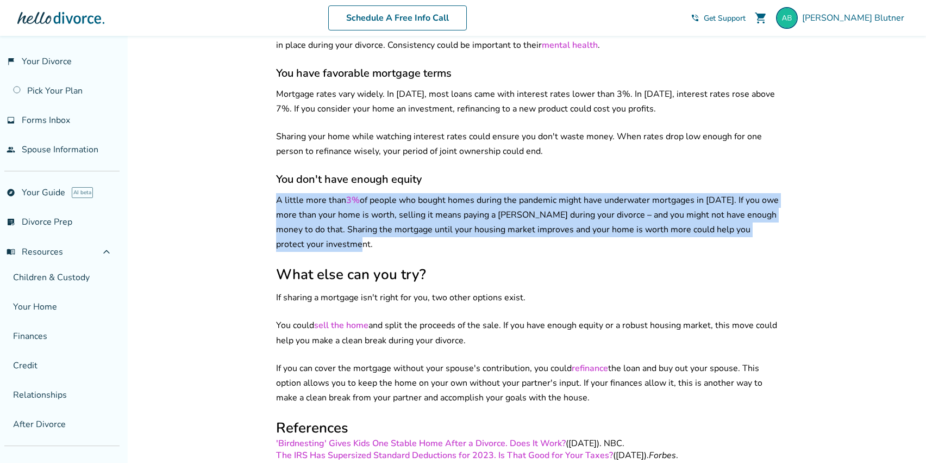
drag, startPoint x: 514, startPoint y: 331, endPoint x: 591, endPoint y: 384, distance: 93.4
drag, startPoint x: 606, startPoint y: 385, endPoint x: 611, endPoint y: 331, distance: 54.0
drag, startPoint x: 617, startPoint y: 332, endPoint x: 619, endPoint y: 390, distance: 58.2
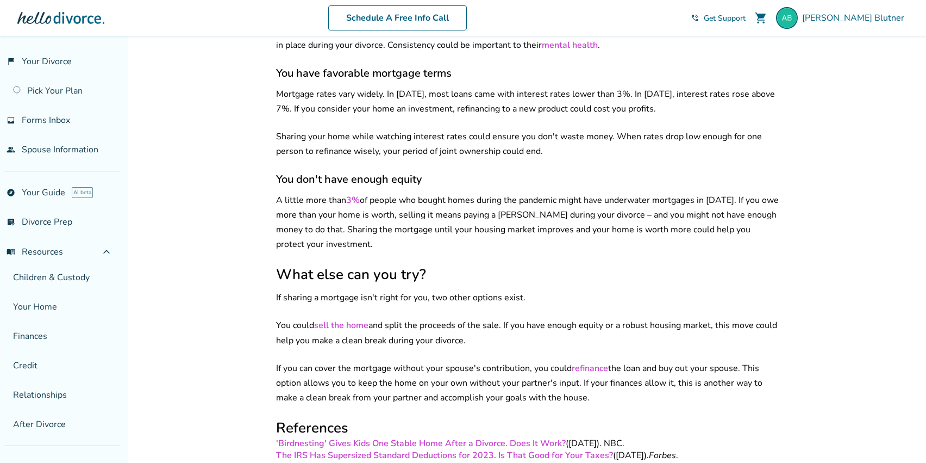
click at [628, 386] on p "If you can cover the mortgage without your spouse's contribution, you could ref…" at bounding box center [528, 383] width 505 height 44
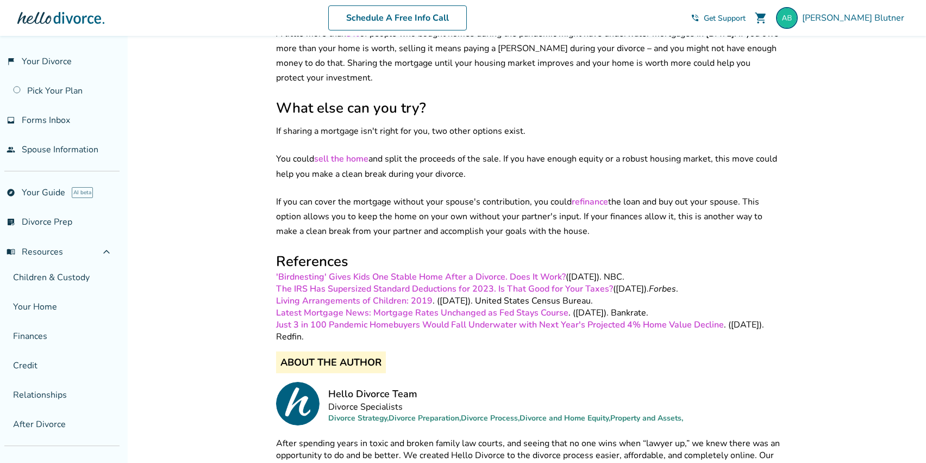
scroll to position [1345, 0]
